Goal: Complete application form

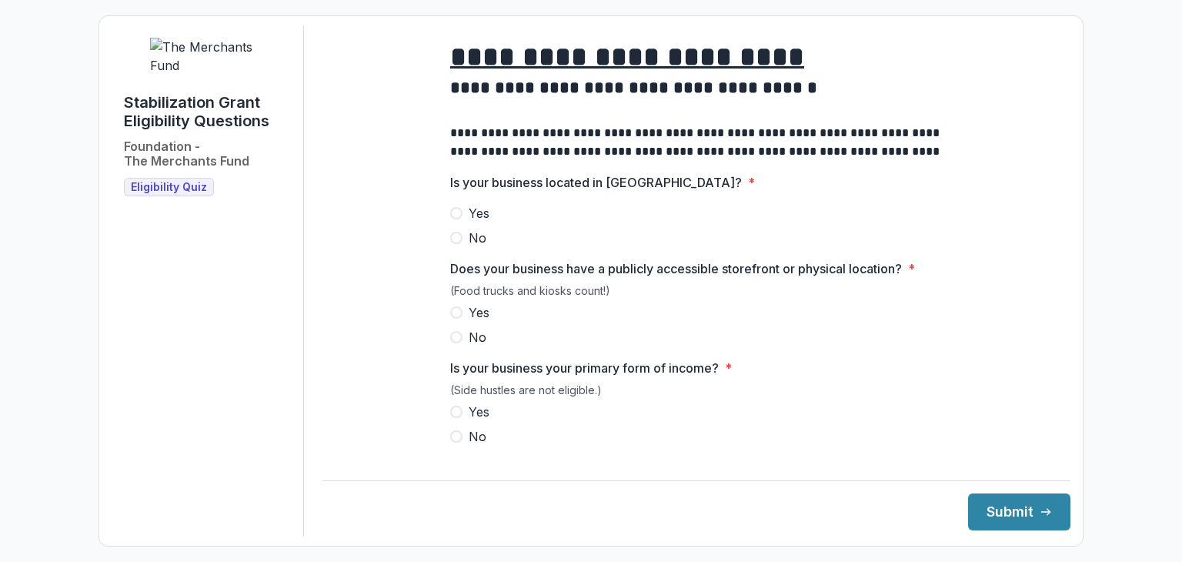
click at [456, 222] on label "Yes" at bounding box center [696, 213] width 493 height 18
click at [460, 321] on label "Yes" at bounding box center [696, 312] width 493 height 18
click at [456, 418] on span at bounding box center [456, 412] width 12 height 12
click at [985, 526] on button "Submit" at bounding box center [1019, 511] width 102 height 37
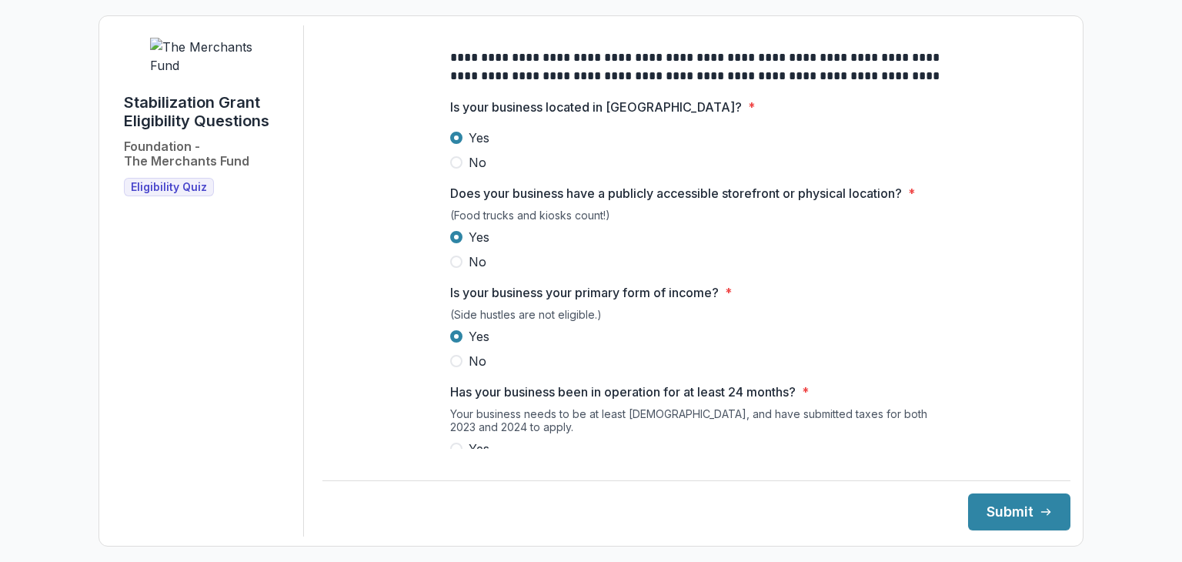
click at [795, 318] on div "Is your business your primary form of income? * (Side hustles are not eligible.…" at bounding box center [696, 326] width 493 height 87
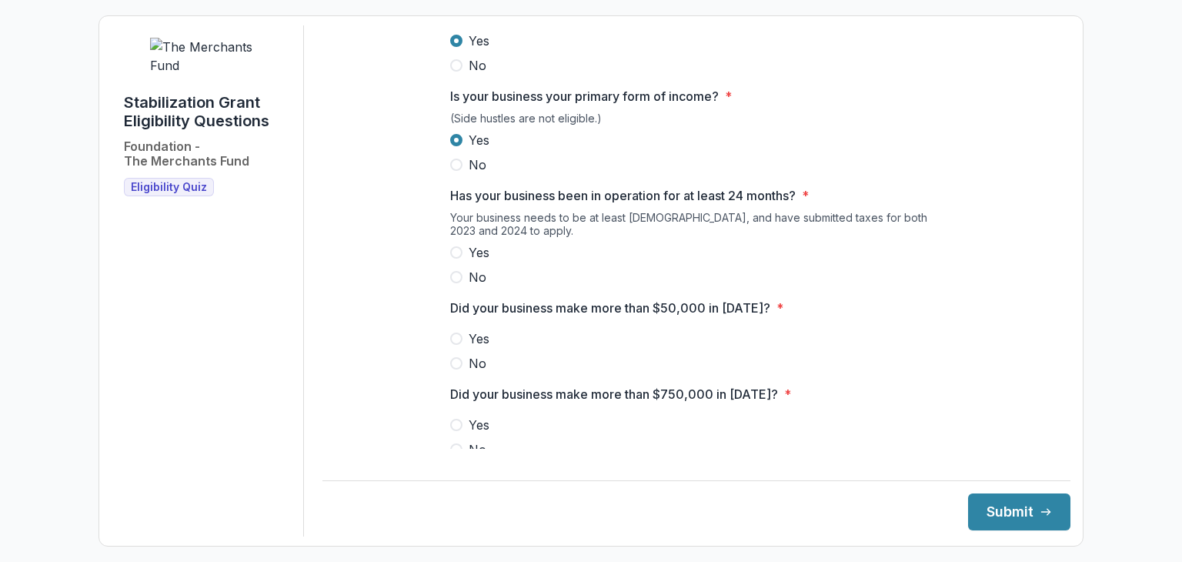
click at [454, 259] on span at bounding box center [456, 252] width 12 height 12
click at [456, 373] on label "No" at bounding box center [696, 363] width 493 height 18
click at [456, 455] on span at bounding box center [456, 449] width 12 height 12
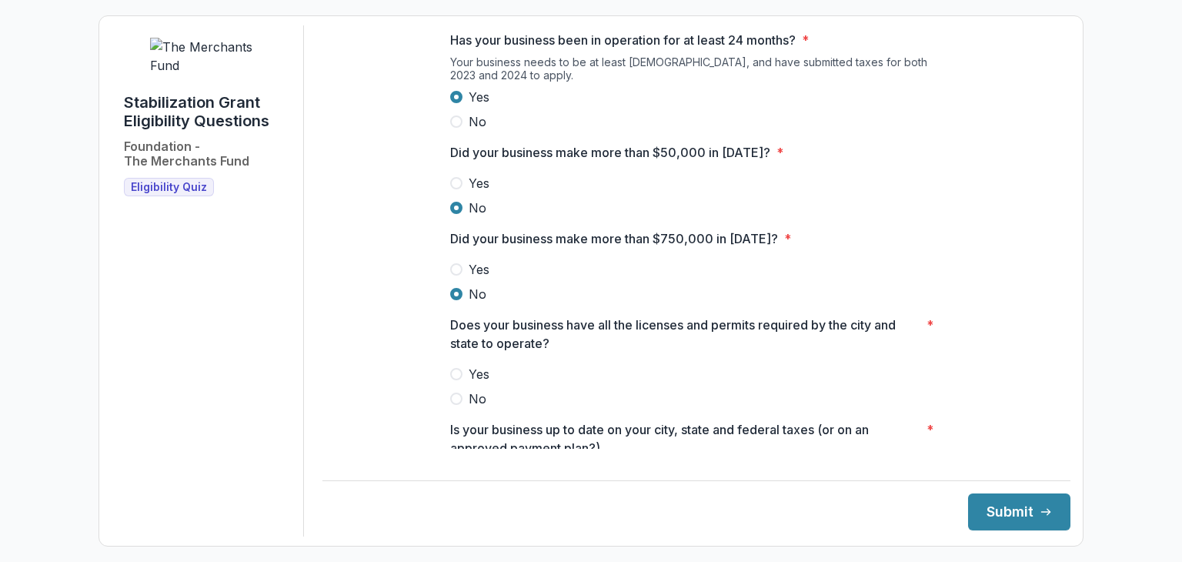
scroll to position [429, 0]
drag, startPoint x: 1052, startPoint y: 252, endPoint x: 1055, endPoint y: 317, distance: 65.5
click at [1055, 317] on main "**********" at bounding box center [697, 236] width 748 height 423
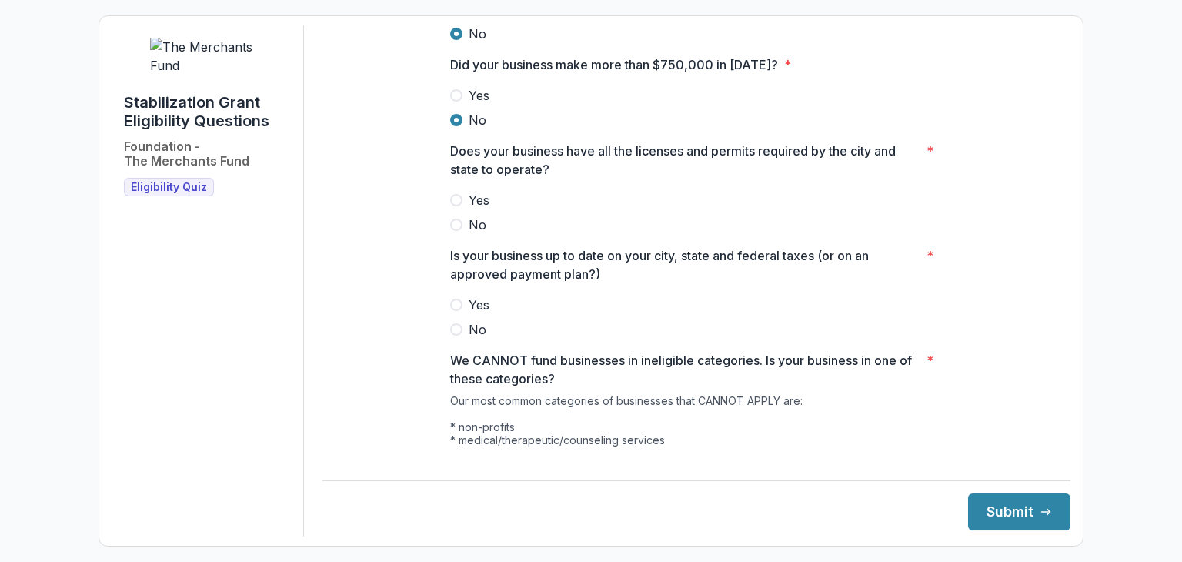
scroll to position [614, 0]
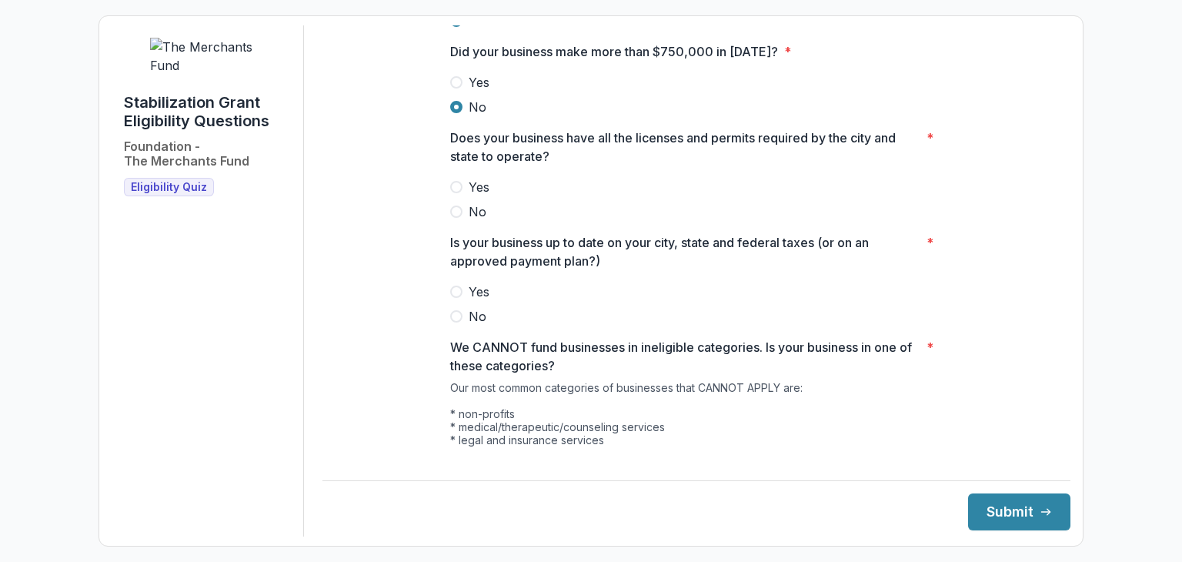
click at [459, 193] on span at bounding box center [456, 187] width 12 height 12
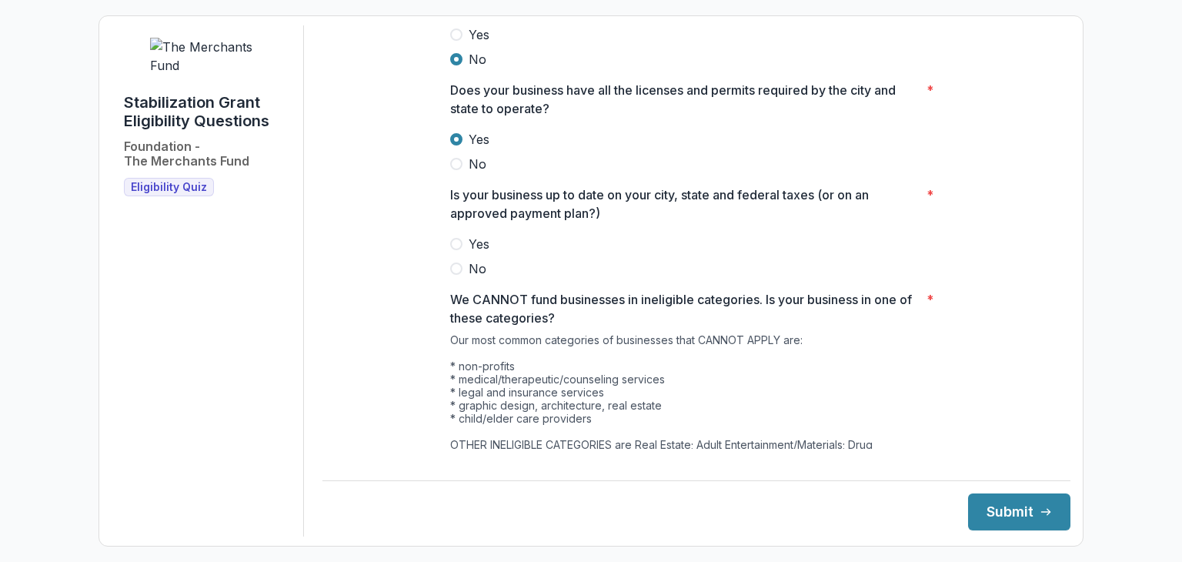
scroll to position [669, 0]
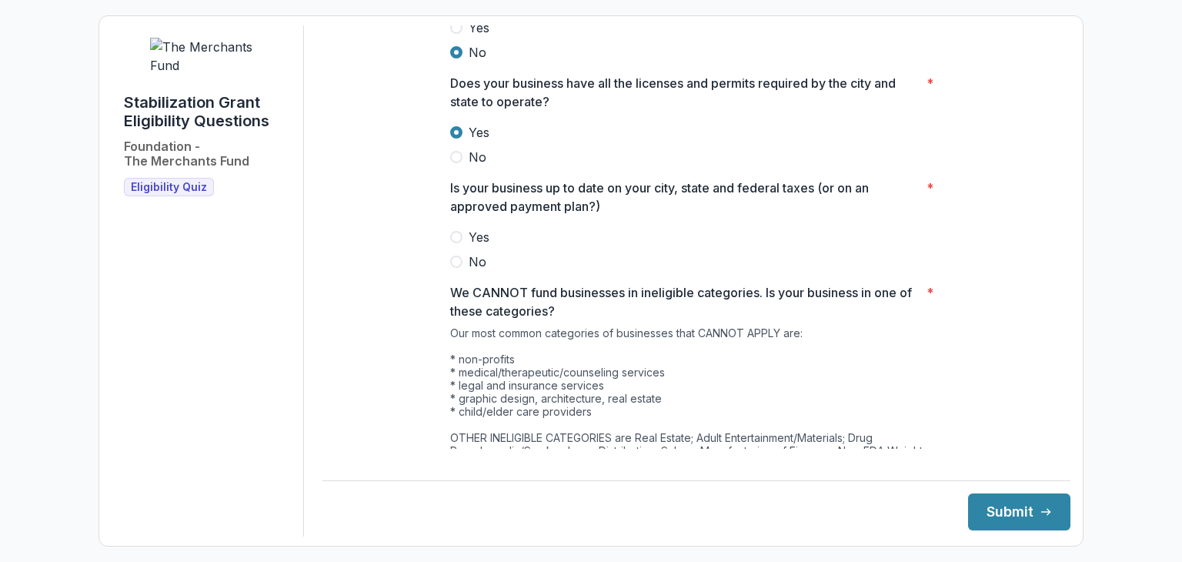
click at [457, 243] on span at bounding box center [456, 237] width 12 height 12
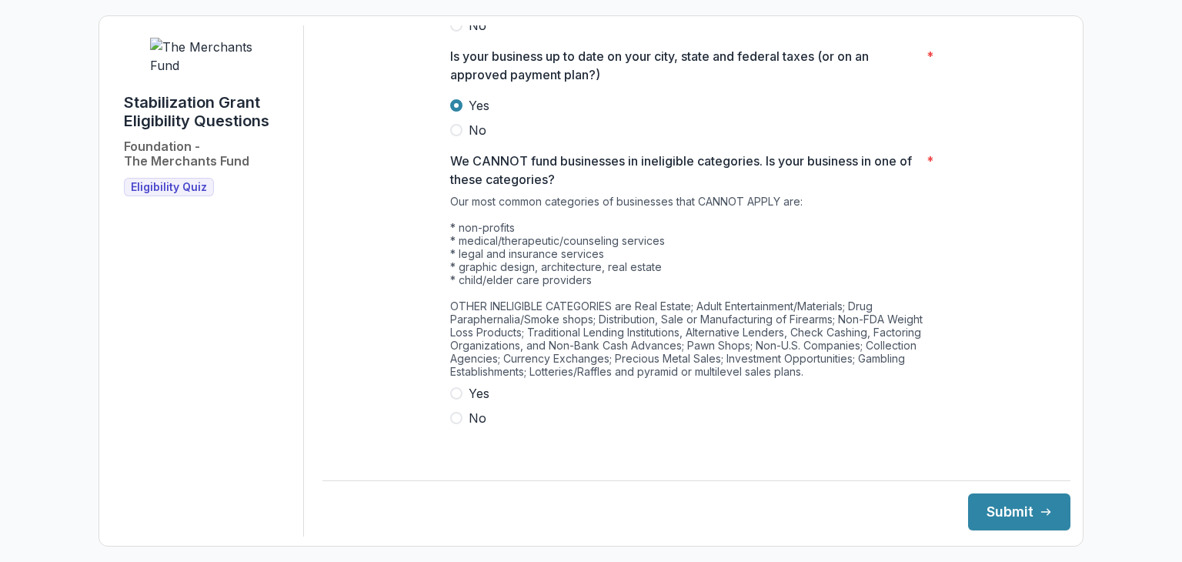
click at [458, 424] on span at bounding box center [456, 418] width 12 height 12
click at [998, 510] on button "Submit" at bounding box center [1019, 511] width 102 height 37
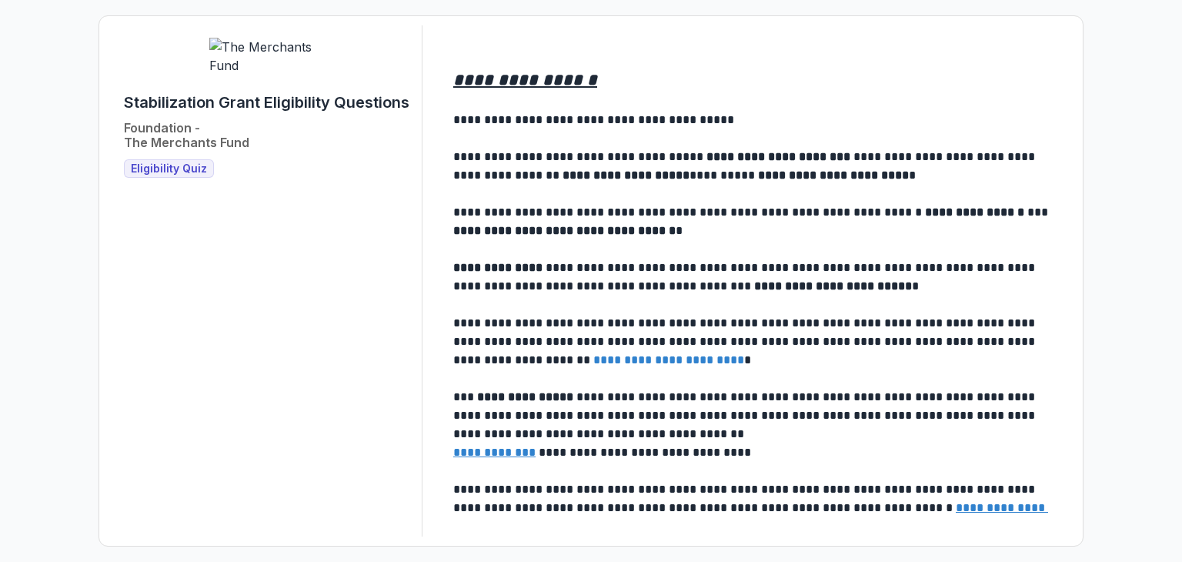
click at [505, 450] on u "**********" at bounding box center [494, 452] width 82 height 12
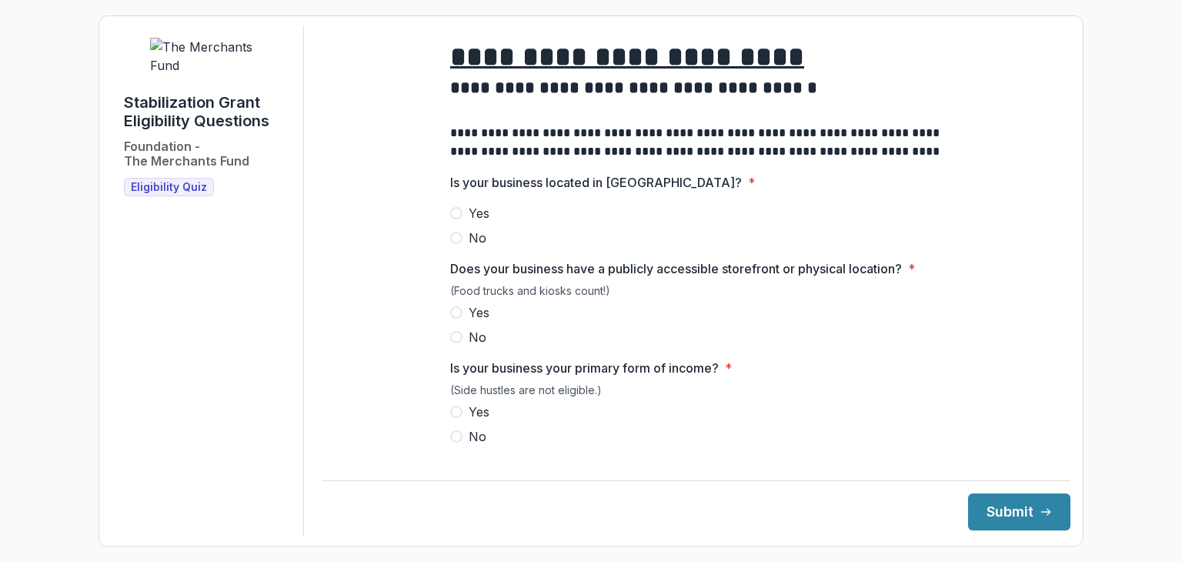
click at [459, 219] on span at bounding box center [456, 213] width 12 height 12
click at [455, 319] on span at bounding box center [456, 312] width 12 height 12
click at [450, 418] on span at bounding box center [456, 412] width 12 height 12
drag, startPoint x: 1059, startPoint y: 158, endPoint x: 1065, endPoint y: 204, distance: 46.6
click at [1065, 204] on div "**********" at bounding box center [697, 280] width 748 height 511
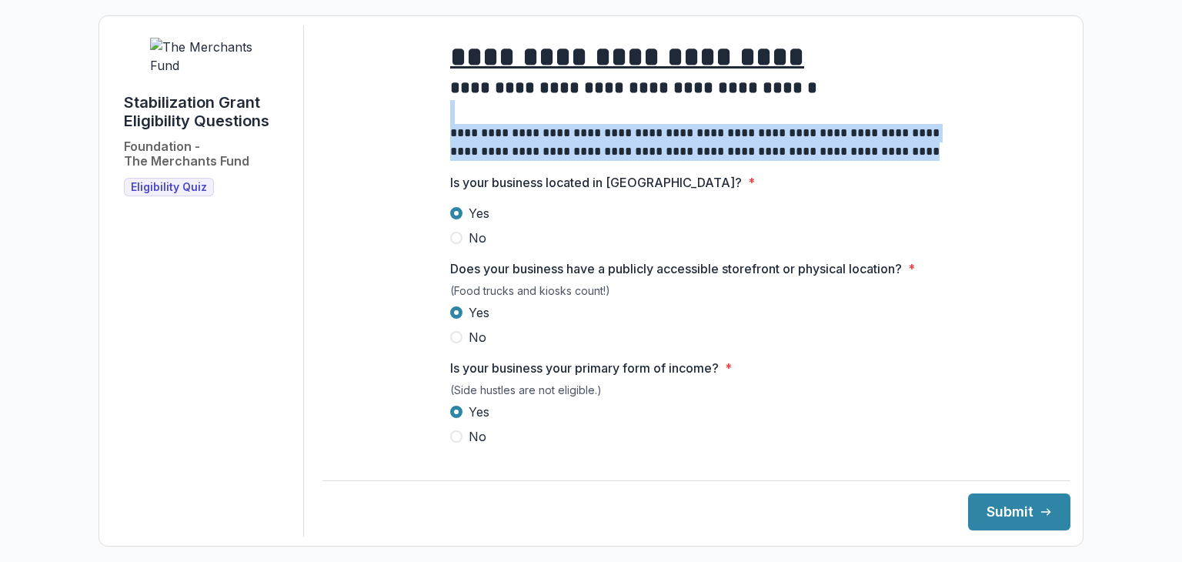
drag, startPoint x: 1058, startPoint y: 135, endPoint x: 1064, endPoint y: 176, distance: 41.9
click at [1064, 176] on div "**********" at bounding box center [697, 280] width 748 height 511
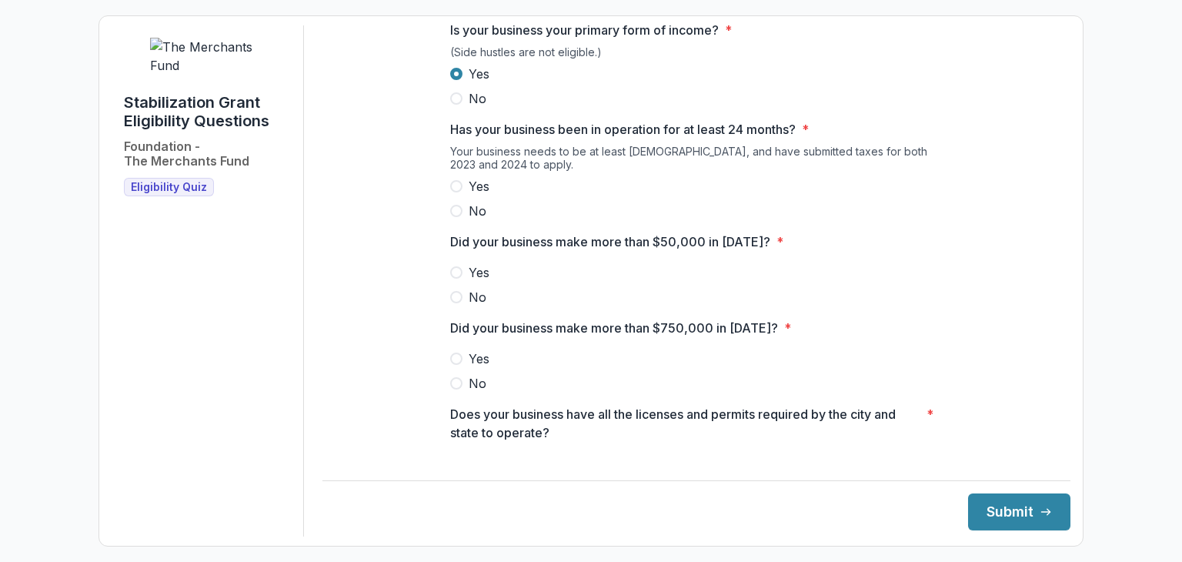
scroll to position [339, 0]
click at [455, 195] on label "Yes" at bounding box center [696, 185] width 493 height 18
click at [453, 278] on span at bounding box center [456, 272] width 12 height 12
click at [459, 389] on span at bounding box center [456, 382] width 12 height 12
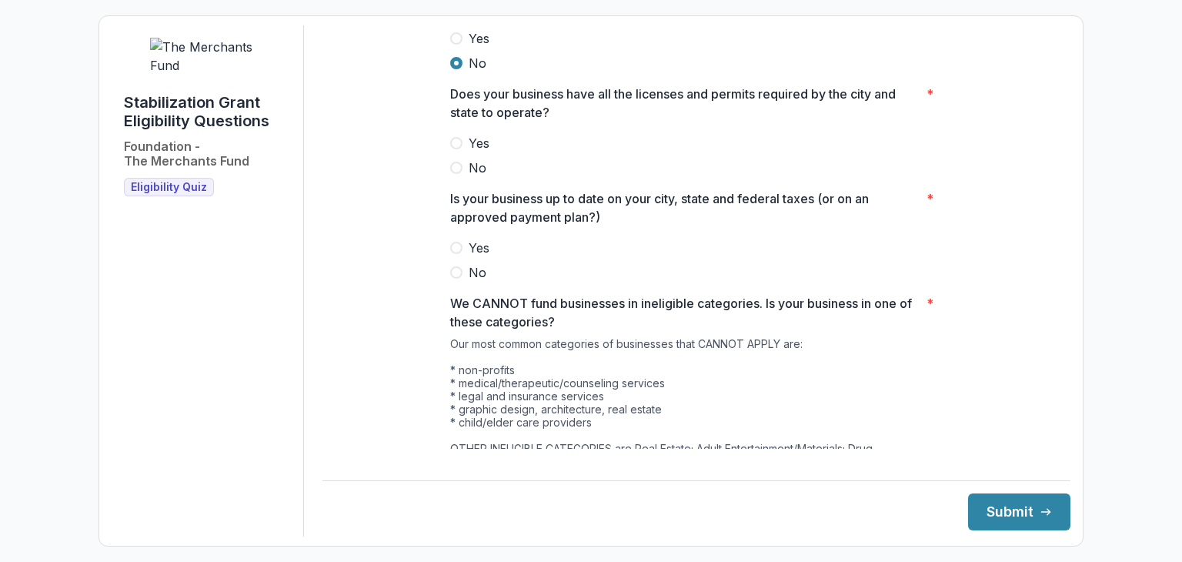
scroll to position [662, 0]
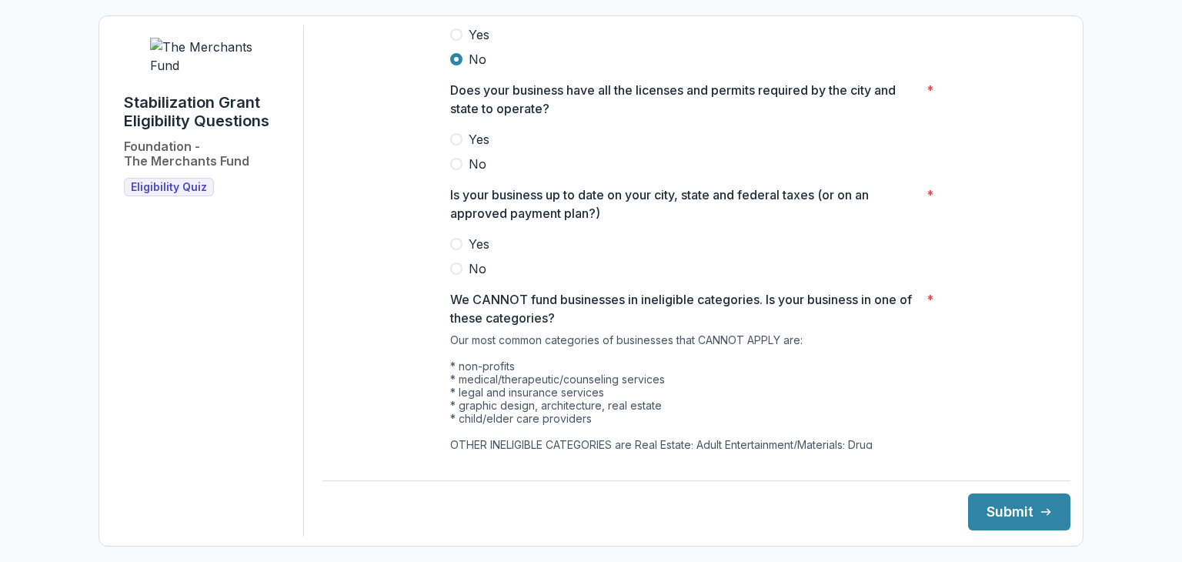
click at [456, 145] on span at bounding box center [456, 139] width 12 height 12
click at [454, 250] on span at bounding box center [456, 244] width 12 height 12
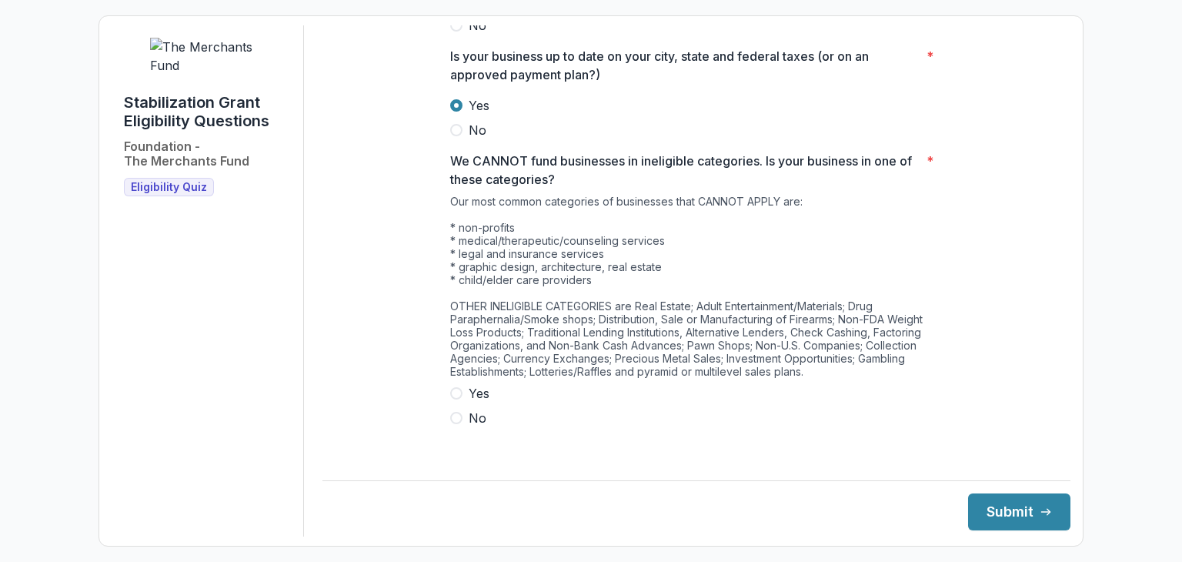
click at [462, 427] on label "No" at bounding box center [696, 418] width 493 height 18
click at [1005, 514] on button "Submit" at bounding box center [1019, 511] width 102 height 37
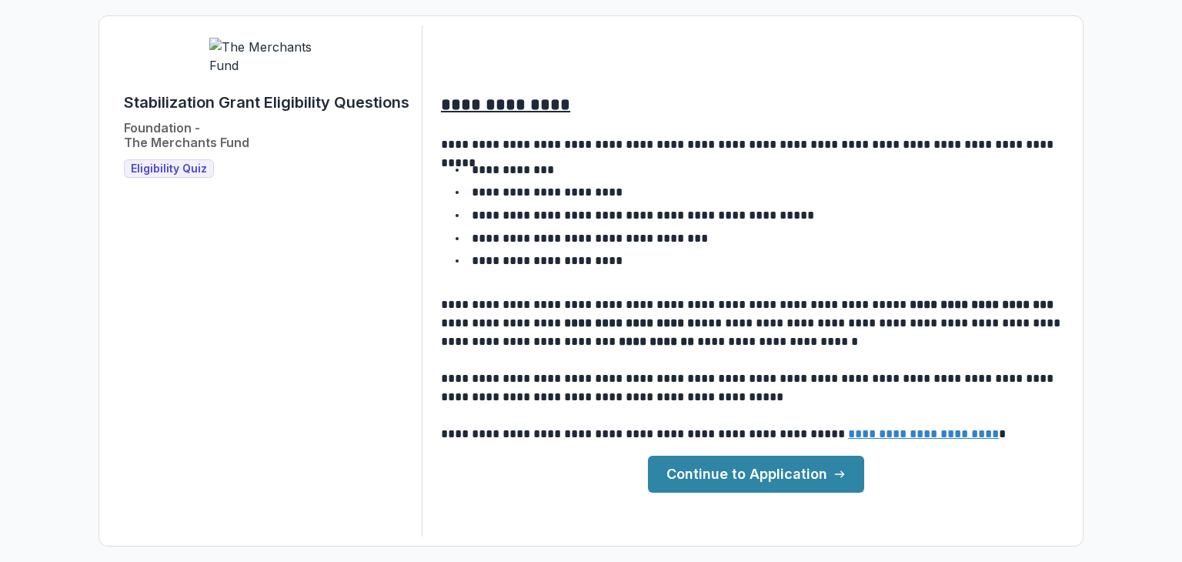
click at [768, 485] on link "Continue to Application" at bounding box center [756, 474] width 216 height 37
